Goal: Task Accomplishment & Management: Use online tool/utility

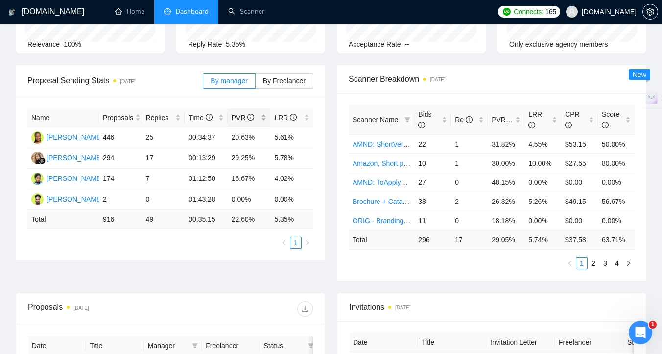
scroll to position [105, 0]
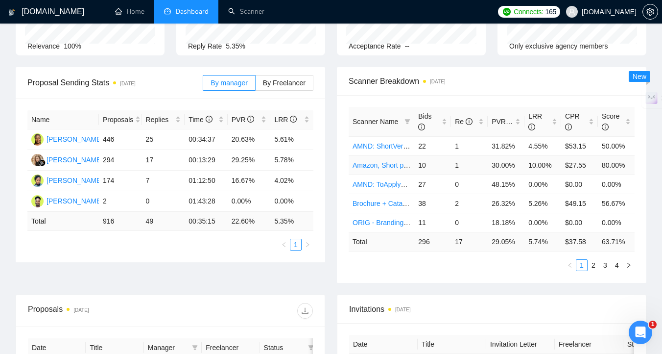
click at [379, 164] on link "Amazon, Short prompt, >35$/h, no agency" at bounding box center [417, 165] width 129 height 8
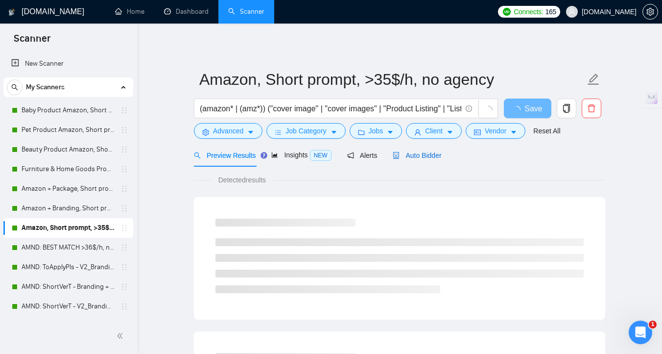
click at [407, 155] on span "Auto Bidder" at bounding box center [417, 155] width 49 height 8
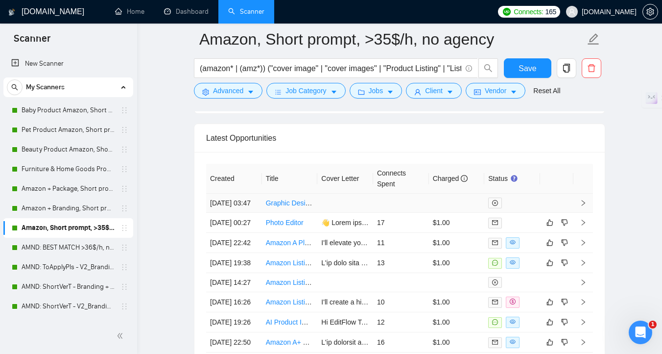
scroll to position [2533, 0]
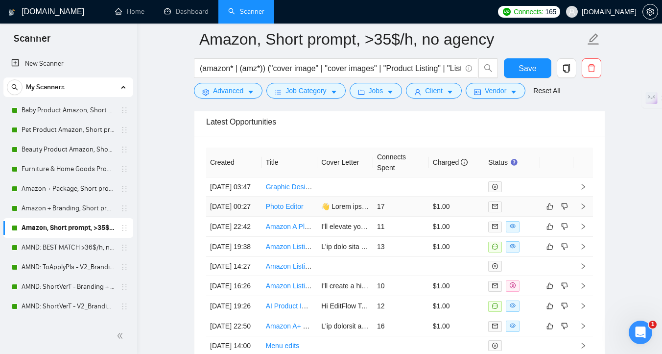
click at [402, 217] on td "17" at bounding box center [401, 206] width 56 height 20
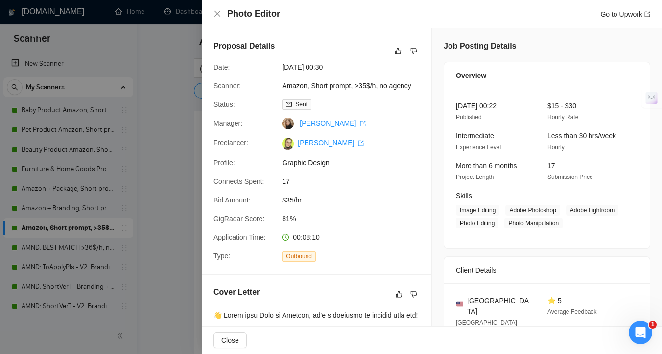
click at [142, 249] on div at bounding box center [331, 177] width 662 height 354
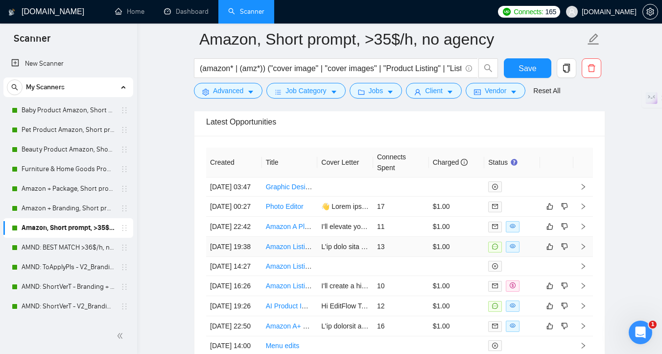
click at [419, 257] on td "13" at bounding box center [401, 247] width 56 height 20
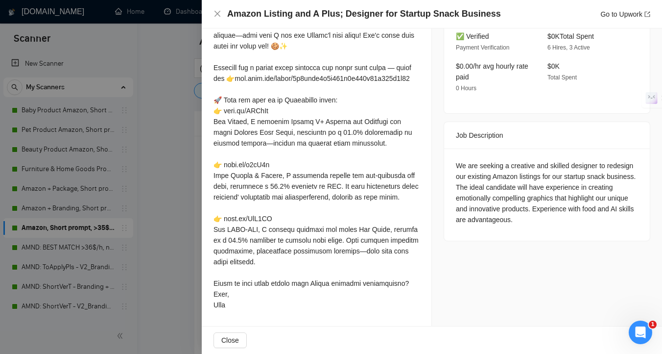
scroll to position [301, 0]
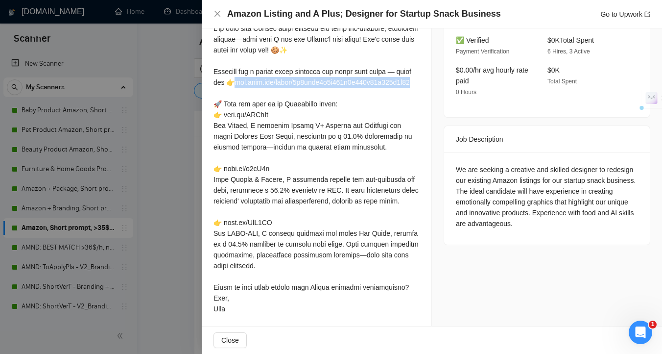
drag, startPoint x: 415, startPoint y: 92, endPoint x: 214, endPoint y: 91, distance: 200.9
click at [214, 91] on div at bounding box center [317, 168] width 206 height 291
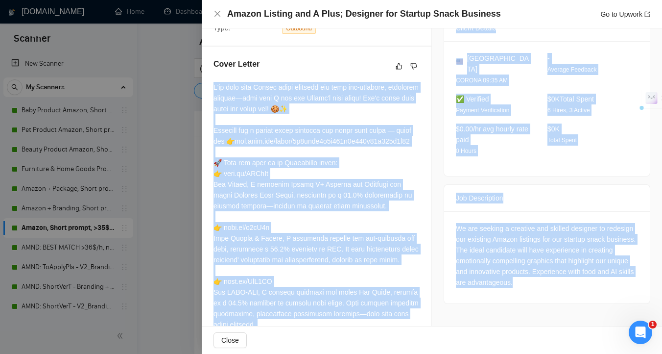
scroll to position [326, 0]
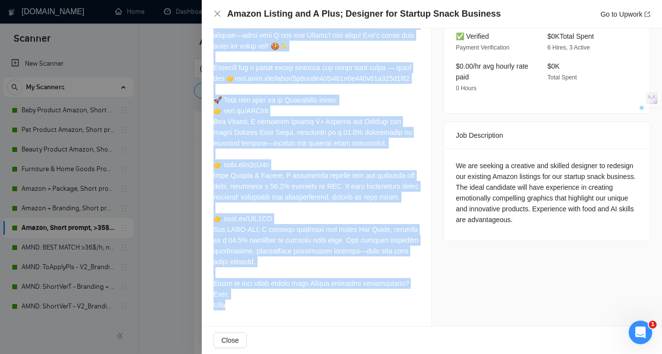
drag, startPoint x: 211, startPoint y: 86, endPoint x: 308, endPoint y: 302, distance: 236.9
click at [308, 302] on div "Cover Letter" at bounding box center [317, 155] width 230 height 342
copy div "L'ip dolo sita Consec adipi elitsedd eiu temp inc-utlabore, etdolorem aliquae—a…"
click at [384, 280] on div at bounding box center [317, 164] width 206 height 291
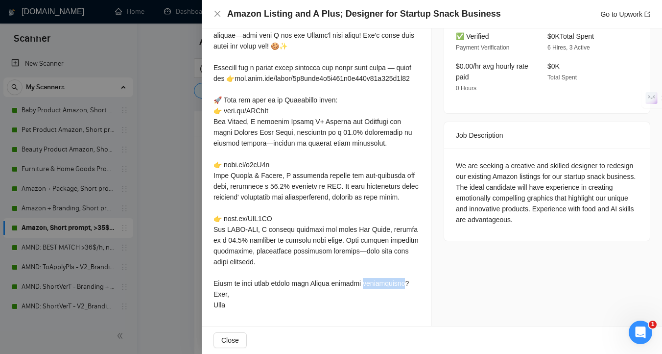
click at [384, 280] on div at bounding box center [317, 164] width 206 height 291
click at [378, 266] on div at bounding box center [378, 266] width 0 height 0
